Goal: Transaction & Acquisition: Purchase product/service

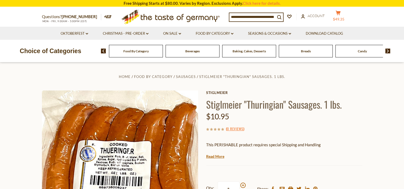
click at [341, 17] on button "cart $49.35" at bounding box center [338, 16] width 16 height 13
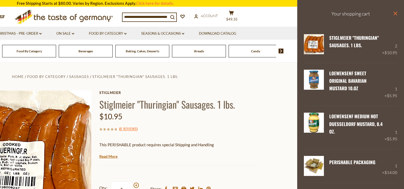
click at [393, 13] on icon at bounding box center [395, 13] width 4 height 4
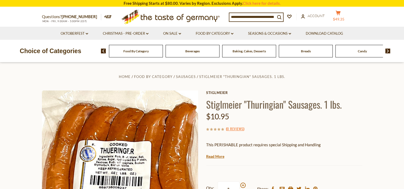
click at [342, 17] on button "cart $49.35" at bounding box center [338, 16] width 16 height 13
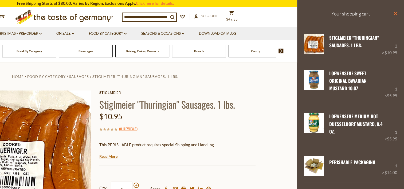
click at [393, 14] on icon "close" at bounding box center [395, 13] width 4 height 4
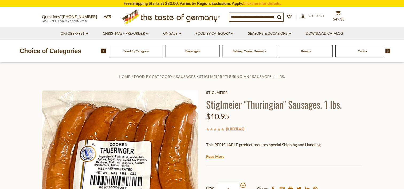
click at [387, 51] on img at bounding box center [387, 51] width 5 height 5
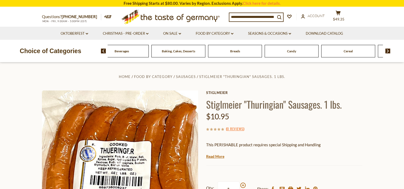
click at [292, 53] on span "Candy" at bounding box center [291, 51] width 9 height 4
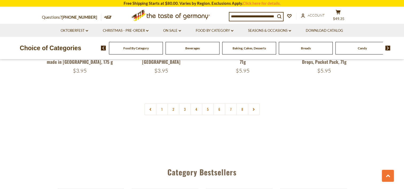
scroll to position [1334, 0]
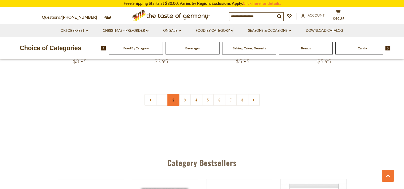
click at [173, 94] on link "2" at bounding box center [173, 100] width 12 height 12
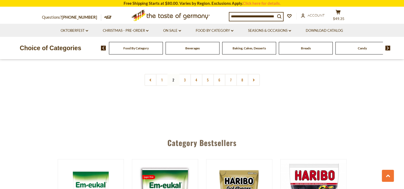
scroll to position [1345, 0]
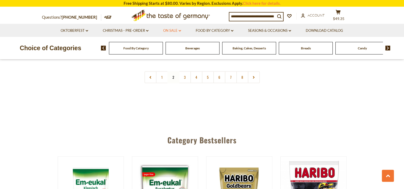
click at [172, 31] on link "On Sale dropdown_arrow" at bounding box center [172, 31] width 18 height 6
click at [173, 45] on link "All On Sale" at bounding box center [169, 44] width 19 height 5
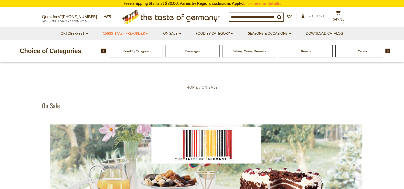
click at [138, 33] on link "Christmas - PRE-ORDER dropdown_arrow" at bounding box center [126, 34] width 46 height 6
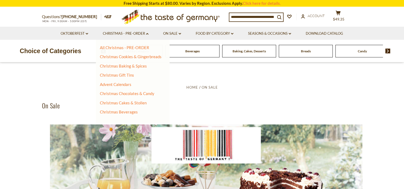
click at [387, 48] on div "Food By Category Beverages Baking, Cakes, Desserts Breads Candy Cereal Cookies …" at bounding box center [252, 51] width 303 height 13
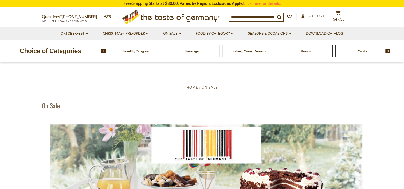
click at [387, 51] on img at bounding box center [387, 51] width 5 height 5
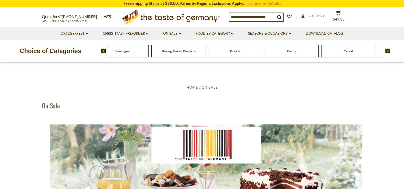
click at [387, 51] on img at bounding box center [387, 51] width 5 height 5
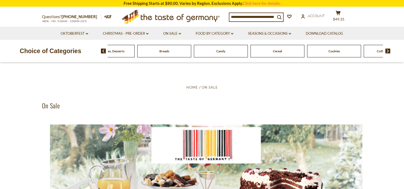
click at [387, 50] on img at bounding box center [387, 51] width 5 height 5
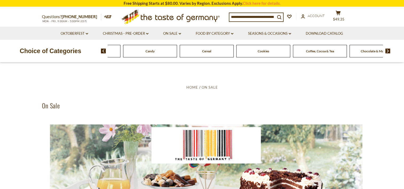
click at [387, 50] on img at bounding box center [387, 51] width 5 height 5
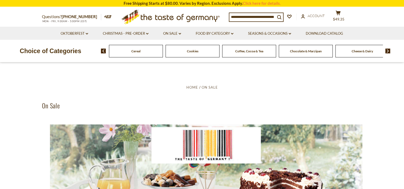
click at [387, 50] on img at bounding box center [387, 51] width 5 height 5
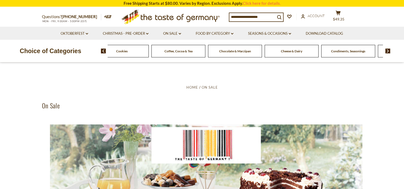
click at [286, 51] on span "Cheese & Dairy" at bounding box center [291, 51] width 21 height 4
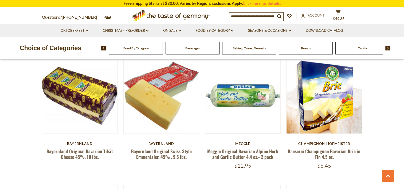
scroll to position [427, 0]
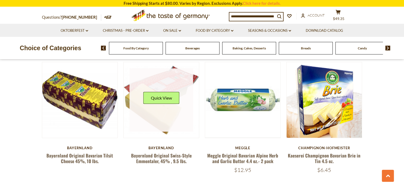
click at [160, 110] on link at bounding box center [160, 99] width 63 height 63
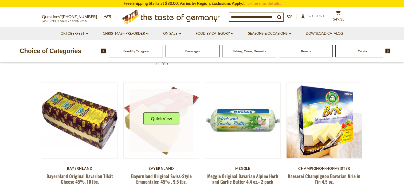
scroll to position [427, 0]
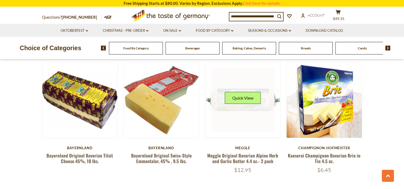
click at [246, 108] on div "Quick View" at bounding box center [243, 100] width 36 height 16
click at [246, 99] on button "Quick View" at bounding box center [243, 98] width 36 height 12
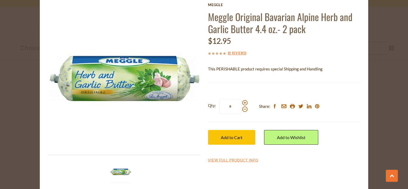
scroll to position [27, 0]
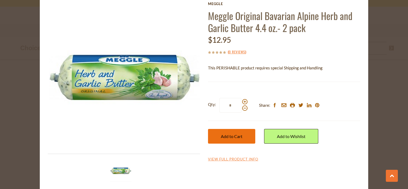
click at [239, 134] on span "Add to Cart" at bounding box center [232, 136] width 22 height 5
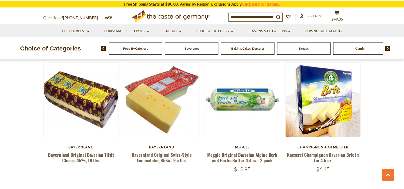
scroll to position [427, 0]
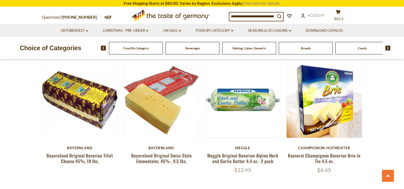
click at [256, 4] on link "Click here for details." at bounding box center [261, 3] width 38 height 5
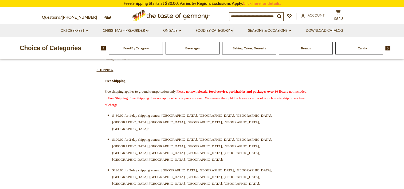
scroll to position [160, 0]
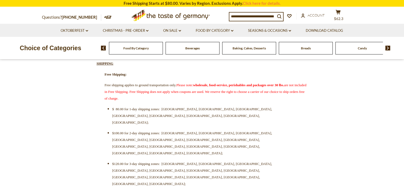
click at [244, 48] on span "Baking, Cakes, Desserts" at bounding box center [248, 48] width 33 height 4
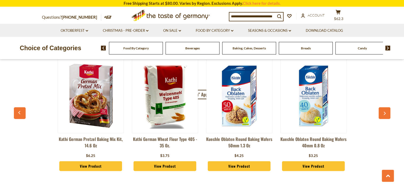
scroll to position [1414, 0]
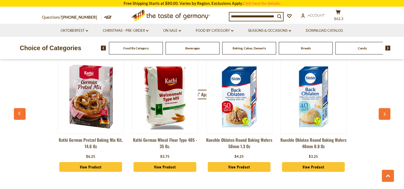
click at [384, 108] on button "button" at bounding box center [384, 114] width 12 height 12
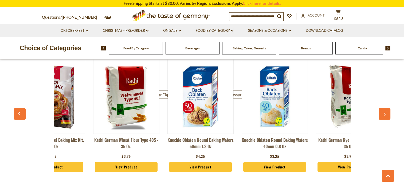
scroll to position [0, 74]
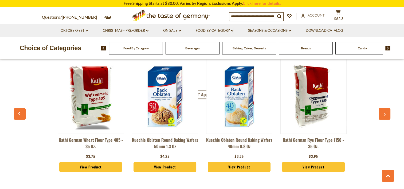
click at [383, 112] on icon "button" at bounding box center [383, 114] width 3 height 4
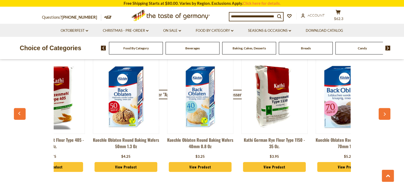
scroll to position [0, 148]
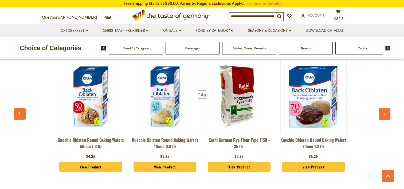
click at [383, 112] on icon "button" at bounding box center [383, 114] width 3 height 4
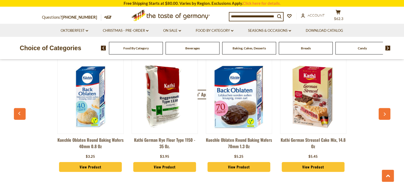
click at [383, 112] on icon "button" at bounding box center [383, 114] width 3 height 4
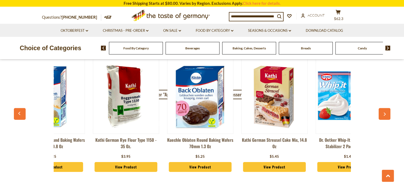
scroll to position [0, 297]
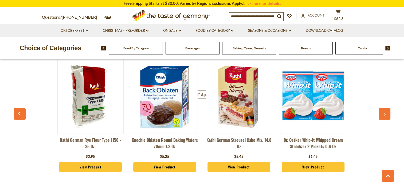
click at [383, 112] on icon "button" at bounding box center [383, 114] width 3 height 4
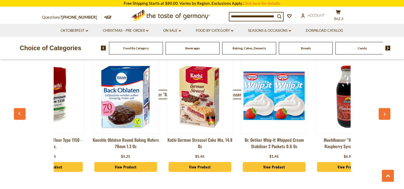
scroll to position [0, 371]
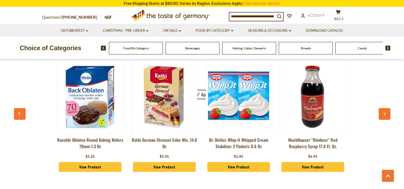
click at [383, 112] on icon "button" at bounding box center [383, 114] width 3 height 4
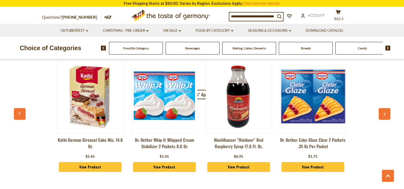
click at [383, 112] on icon "button" at bounding box center [383, 114] width 3 height 4
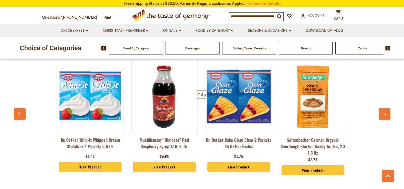
click at [383, 112] on icon "button" at bounding box center [383, 114] width 3 height 4
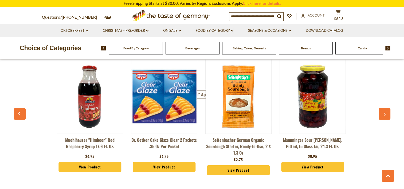
click at [383, 112] on icon "button" at bounding box center [383, 114] width 3 height 4
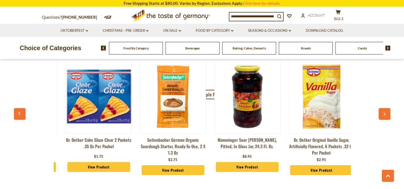
scroll to position [0, 668]
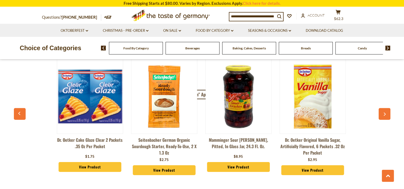
click at [383, 112] on icon "button" at bounding box center [383, 114] width 3 height 4
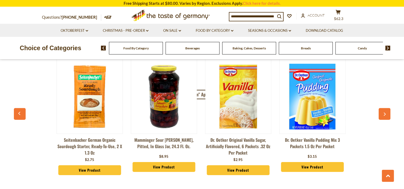
click at [383, 112] on icon "button" at bounding box center [383, 114] width 3 height 4
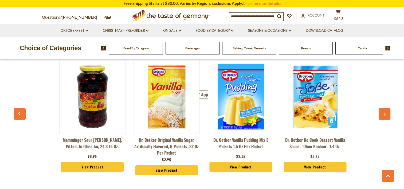
click at [383, 112] on icon "button" at bounding box center [383, 114] width 3 height 4
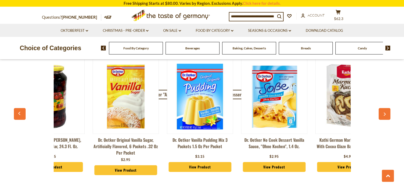
scroll to position [0, 890]
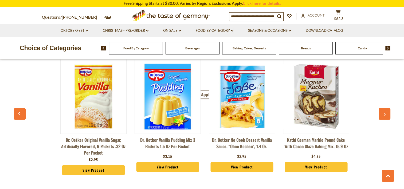
click at [383, 112] on icon "button" at bounding box center [383, 114] width 3 height 4
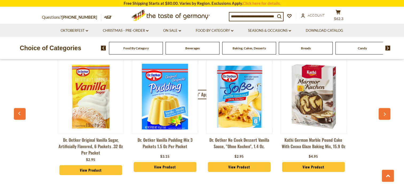
click at [383, 112] on icon "button" at bounding box center [383, 114] width 3 height 4
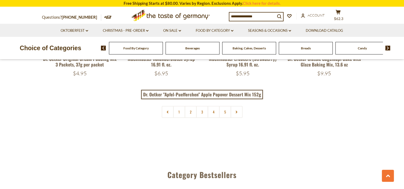
scroll to position [1280, 0]
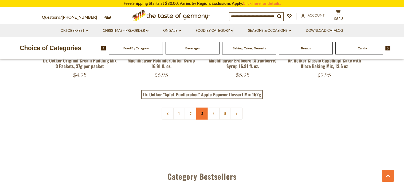
click at [201, 107] on link "3" at bounding box center [202, 113] width 12 height 12
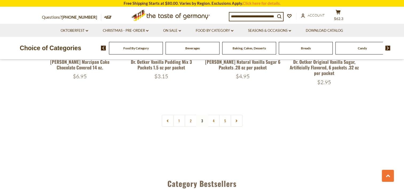
scroll to position [1292, 0]
click at [224, 116] on link "5" at bounding box center [225, 120] width 12 height 12
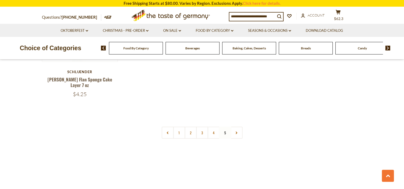
scroll to position [1025, 0]
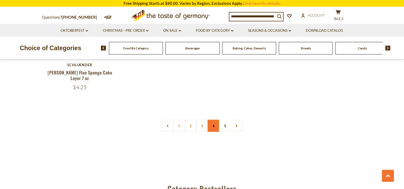
click at [212, 120] on link "4" at bounding box center [213, 126] width 12 height 12
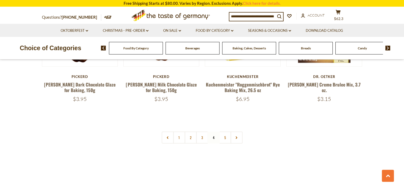
scroll to position [1265, 0]
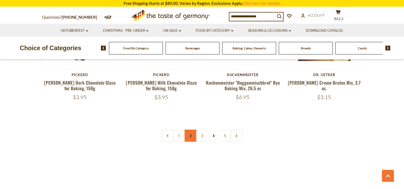
click at [189, 136] on link "2" at bounding box center [190, 136] width 12 height 12
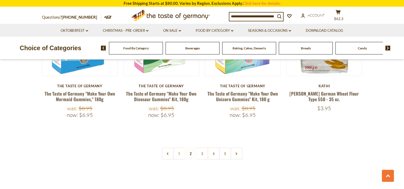
scroll to position [1131, 0]
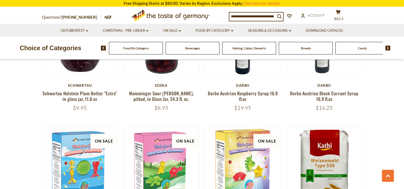
click at [103, 48] on img at bounding box center [103, 48] width 5 height 5
click at [306, 48] on span "Breads" at bounding box center [306, 48] width 10 height 4
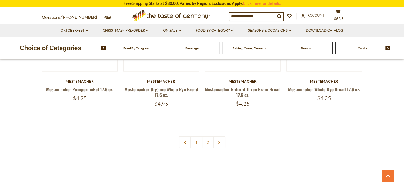
scroll to position [1254, 0]
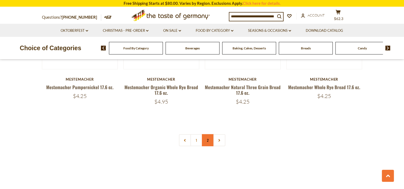
click at [205, 141] on link "2" at bounding box center [208, 140] width 12 height 12
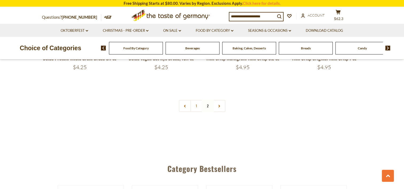
scroll to position [785, 0]
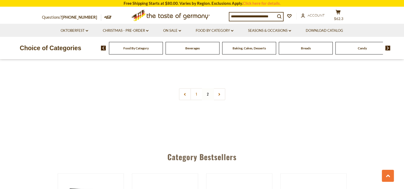
click at [388, 47] on img at bounding box center [387, 48] width 5 height 5
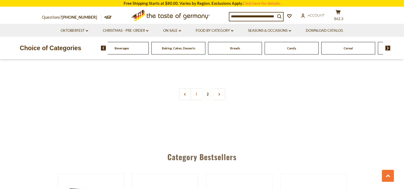
click at [388, 47] on img at bounding box center [387, 48] width 5 height 5
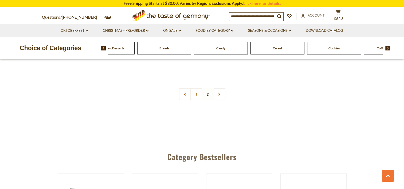
click at [388, 47] on img at bounding box center [387, 48] width 5 height 5
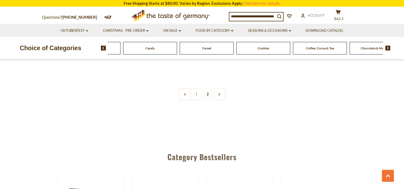
click at [263, 49] on span "Cookies" at bounding box center [262, 48] width 11 height 4
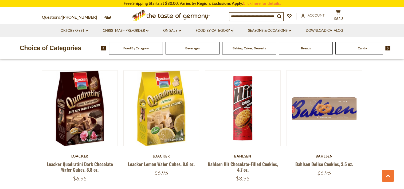
scroll to position [1227, 0]
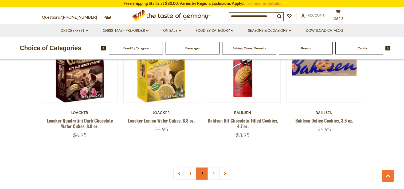
click at [198, 172] on link "2" at bounding box center [202, 174] width 12 height 12
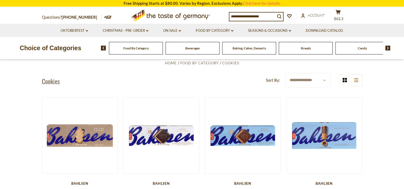
scroll to position [118, 0]
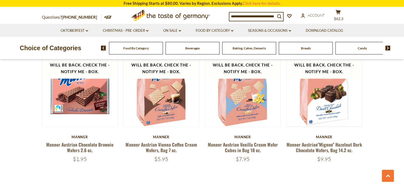
scroll to position [1244, 0]
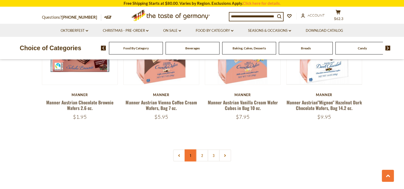
click at [191, 152] on link "1" at bounding box center [190, 155] width 12 height 12
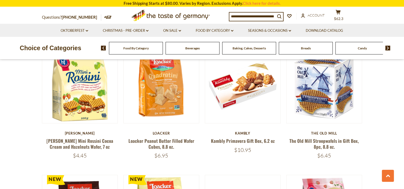
scroll to position [438, 0]
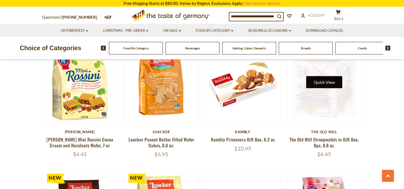
click at [324, 85] on button "Quick View" at bounding box center [324, 82] width 36 height 12
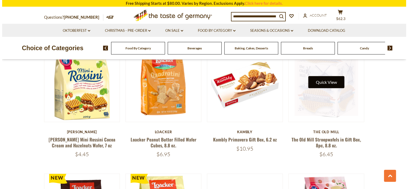
scroll to position [439, 0]
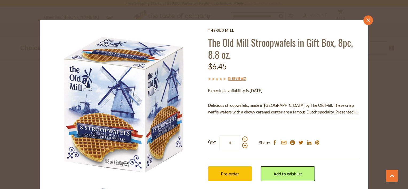
click at [366, 21] on icon "close" at bounding box center [368, 20] width 4 height 4
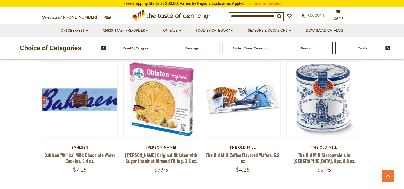
scroll to position [678, 0]
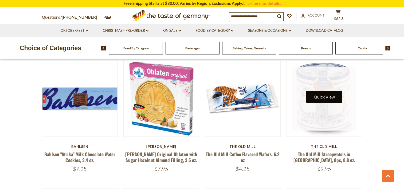
click at [324, 98] on button "Quick View" at bounding box center [324, 97] width 36 height 12
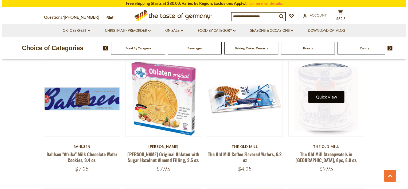
scroll to position [679, 0]
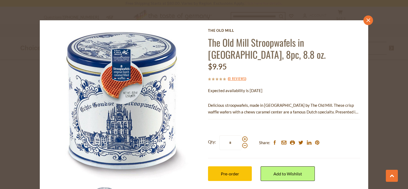
click at [366, 21] on icon at bounding box center [368, 20] width 4 height 4
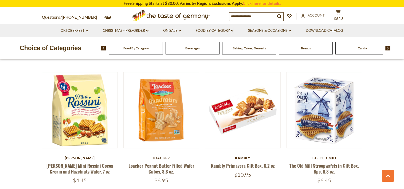
scroll to position [411, 0]
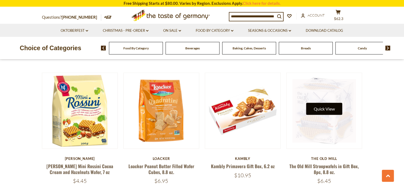
click at [324, 110] on button "Quick View" at bounding box center [324, 109] width 36 height 12
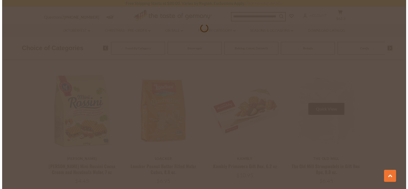
scroll to position [412, 0]
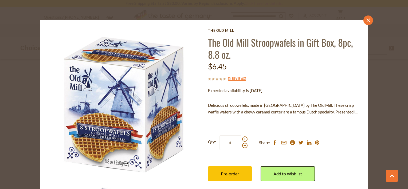
click at [367, 20] on icon "close" at bounding box center [368, 20] width 4 height 4
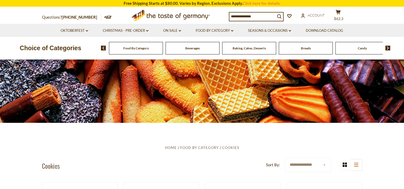
scroll to position [38, 0]
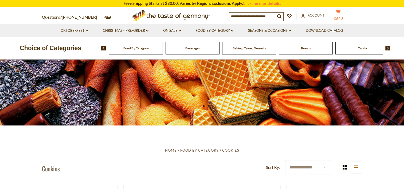
click at [337, 14] on icon "cart" at bounding box center [337, 12] width 5 height 5
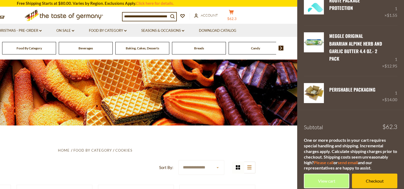
scroll to position [165, 0]
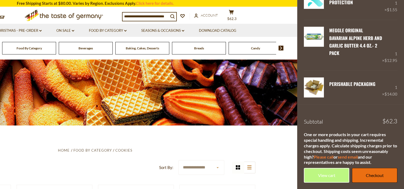
click at [371, 176] on link "Checkout" at bounding box center [374, 175] width 45 height 15
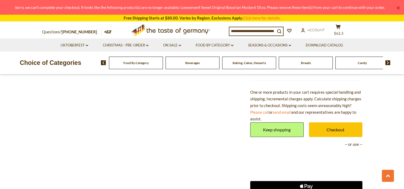
scroll to position [427, 0]
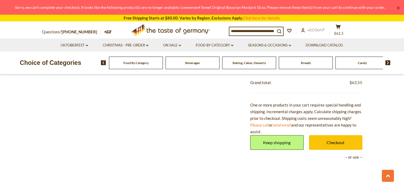
scroll to position [400, 0]
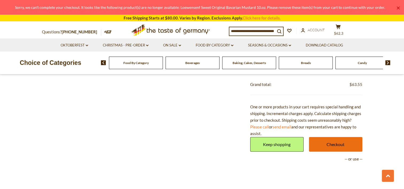
click at [334, 142] on link "Checkout" at bounding box center [335, 144] width 53 height 15
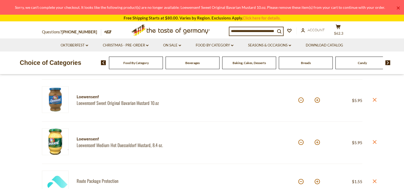
scroll to position [107, 0]
click at [373, 99] on icon "close" at bounding box center [374, 100] width 4 height 4
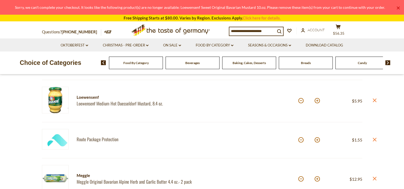
click at [398, 8] on link "×" at bounding box center [397, 7] width 3 height 3
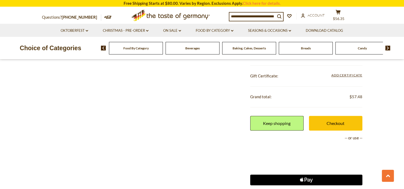
scroll to position [347, 0]
